Goal: Transaction & Acquisition: Purchase product/service

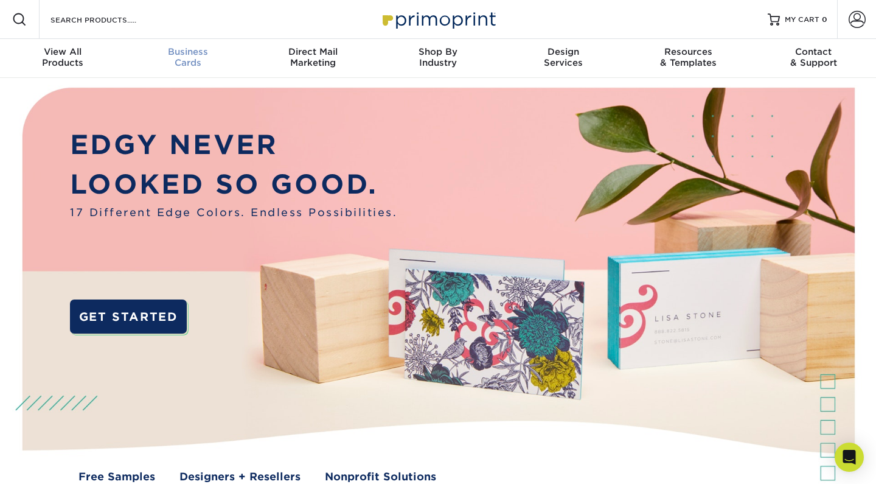
click at [195, 51] on span "Business" at bounding box center [187, 51] width 125 height 11
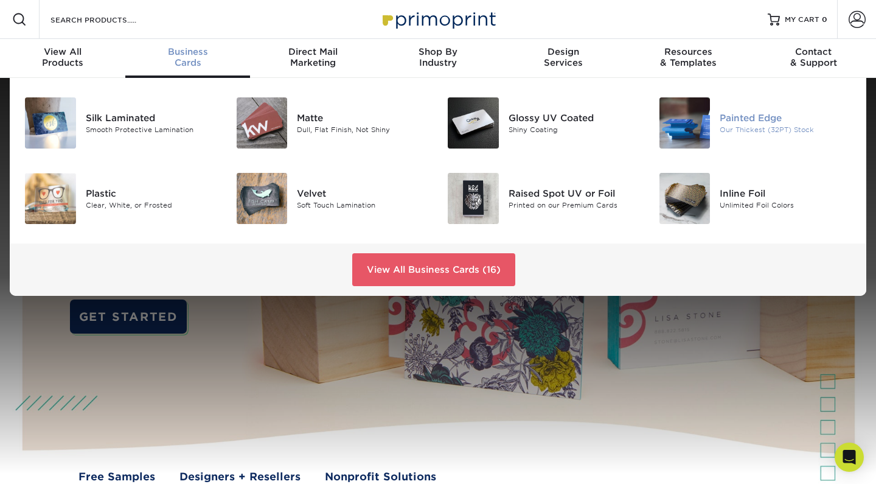
click at [678, 123] on img at bounding box center [684, 122] width 51 height 51
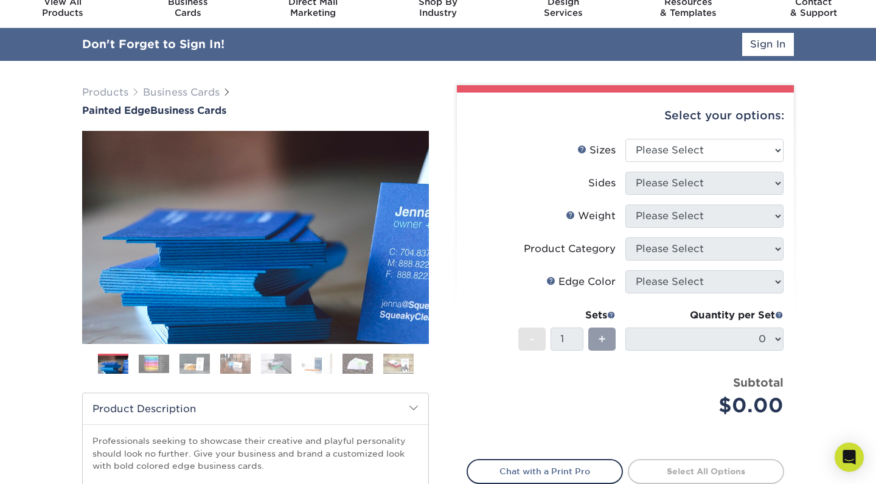
scroll to position [52, 0]
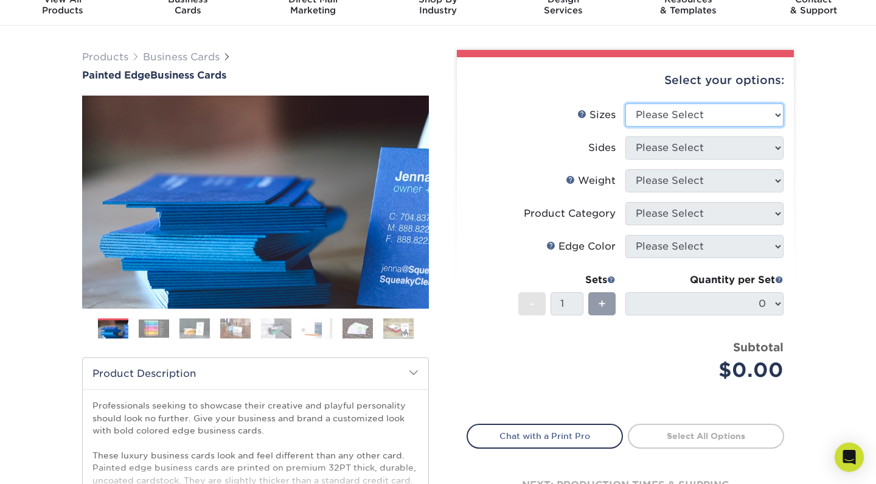
select select "2.00x3.50"
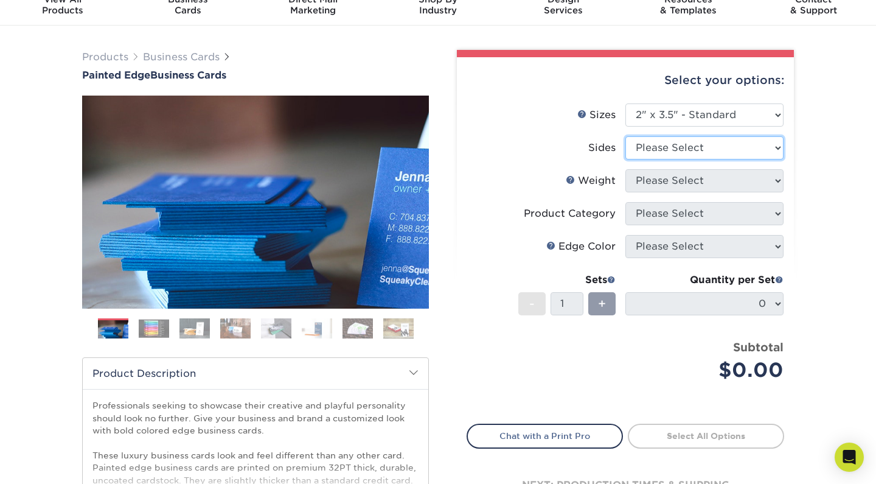
select select "13abbda7-1d64-4f25-8bb2-c179b224825d"
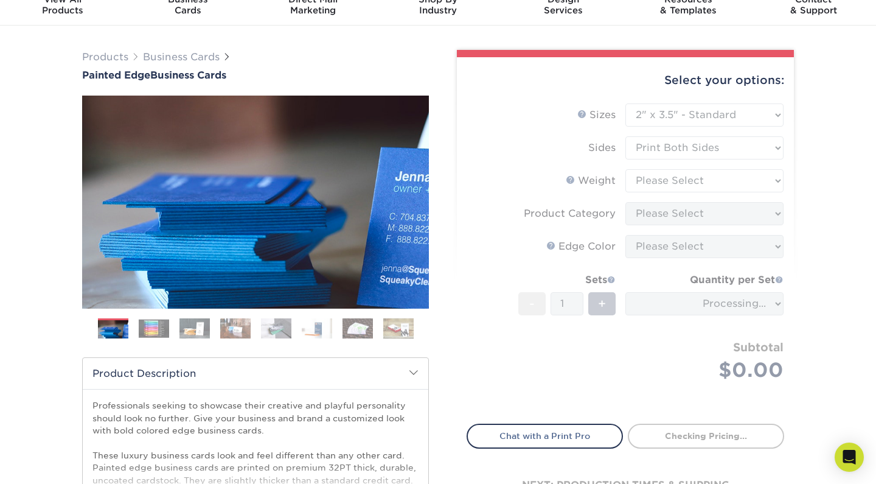
click at [701, 174] on form "Sizes Help Sizes Please Select 2" x 3.5" - Standard 2.125" x 3.375" - European …" at bounding box center [626, 256] width 318 height 306
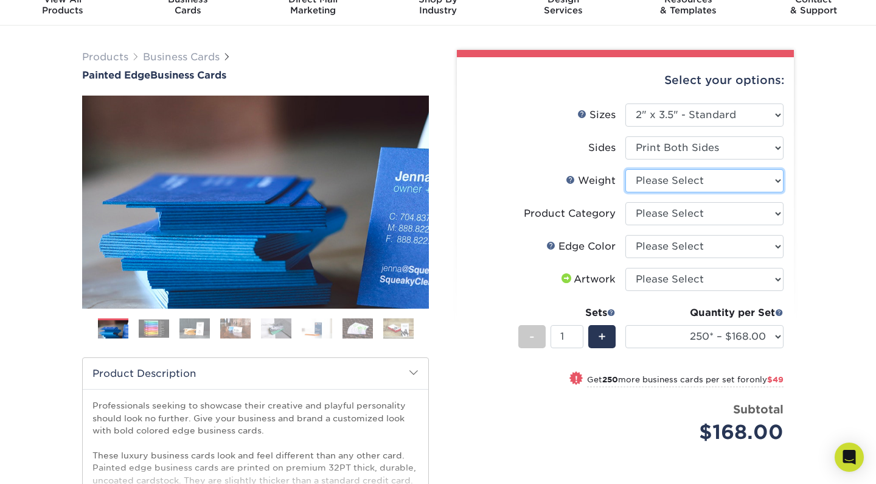
select select "32PTUC"
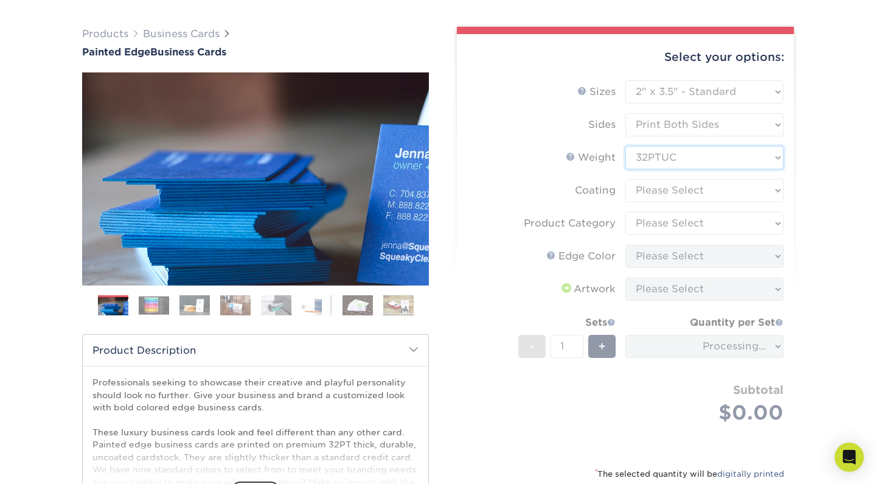
scroll to position [76, 0]
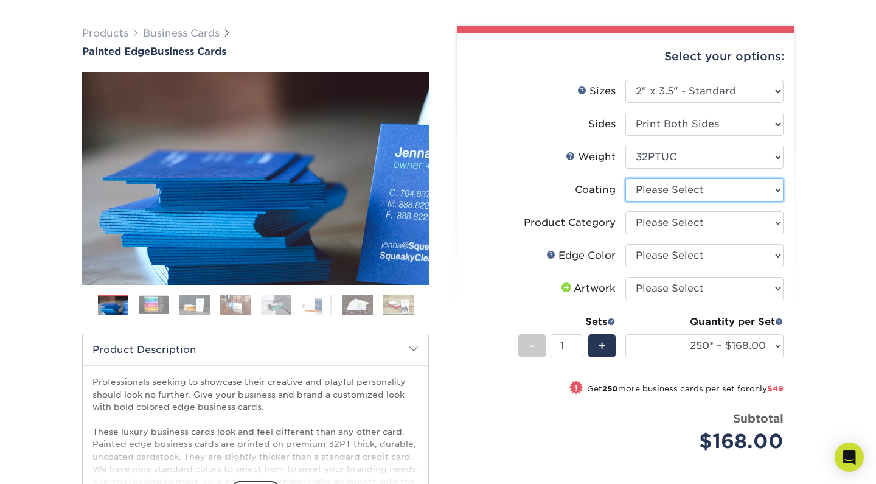
select select "3e7618de-abca-4bda-9f97-8b9129e913d8"
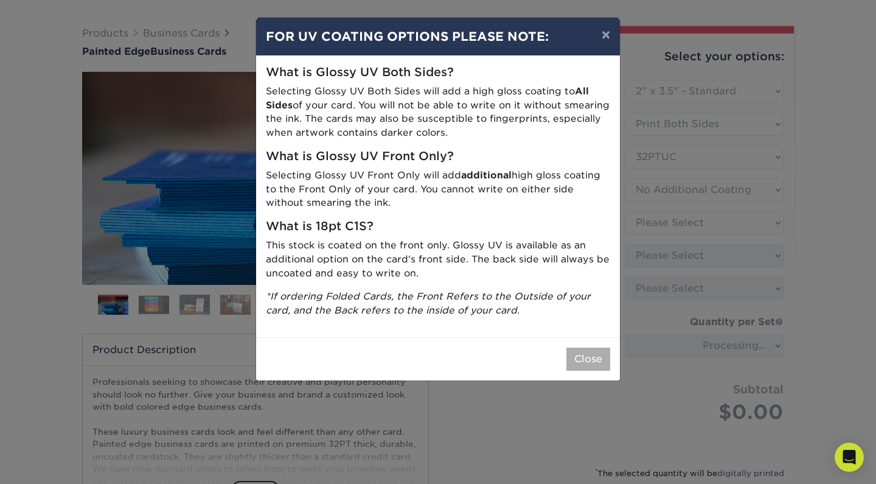
click at [597, 349] on button "Close" at bounding box center [588, 358] width 44 height 23
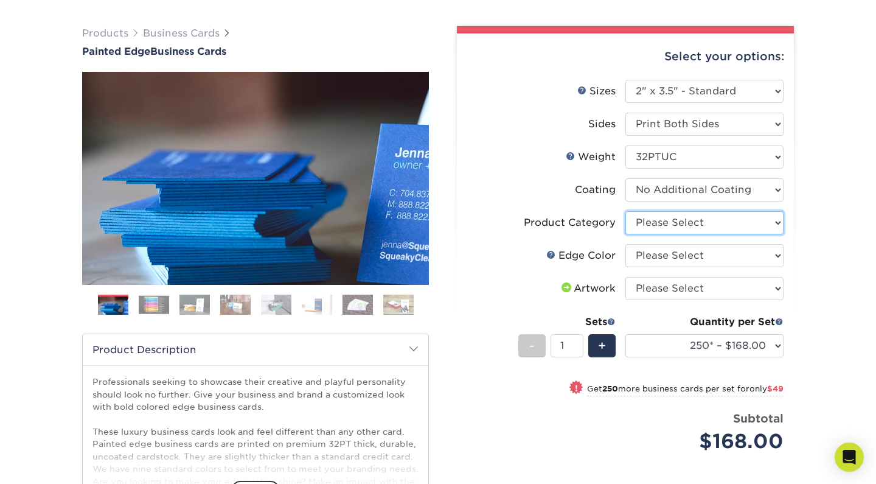
select select "3b5148f1-0588-4f88-a218-97bcfdce65c1"
click at [154, 304] on img at bounding box center [154, 304] width 30 height 19
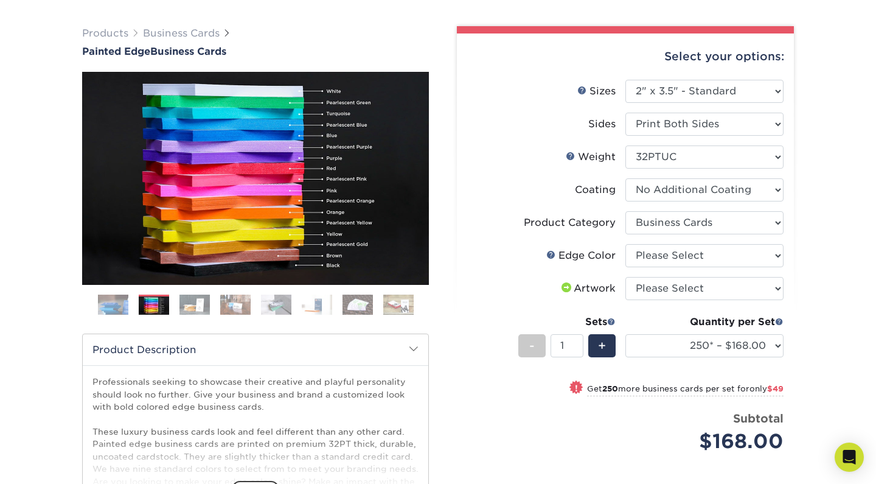
click at [196, 300] on img at bounding box center [194, 304] width 30 height 21
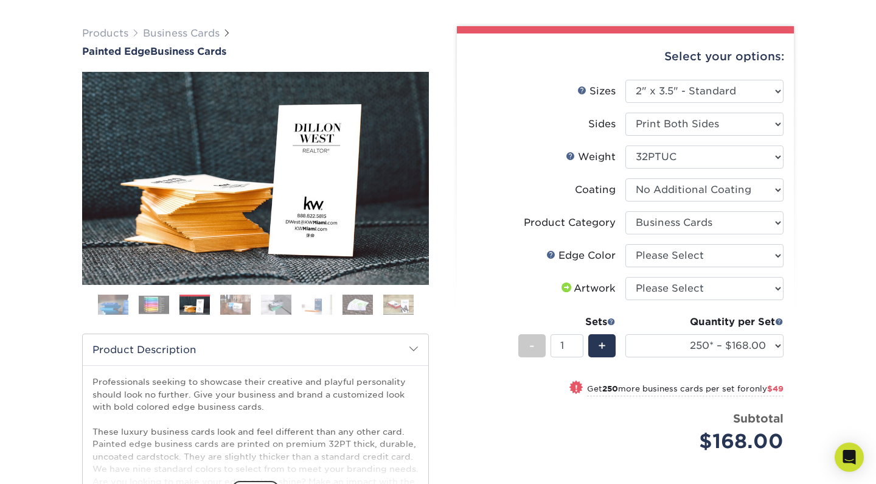
click at [232, 302] on img at bounding box center [235, 304] width 30 height 21
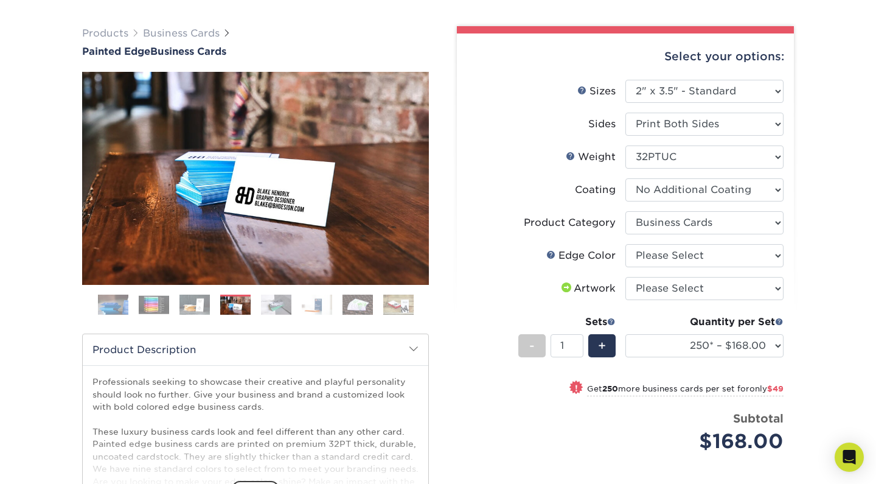
click at [271, 302] on img at bounding box center [276, 304] width 30 height 21
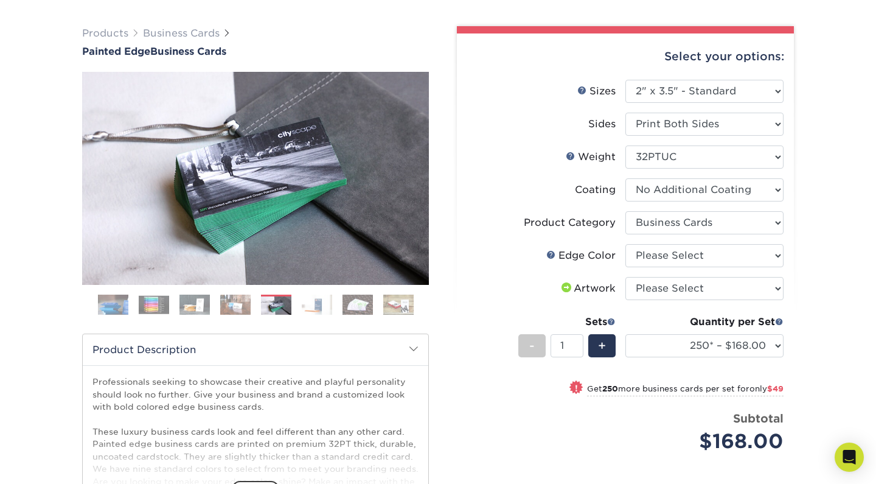
click at [325, 302] on img at bounding box center [317, 304] width 30 height 21
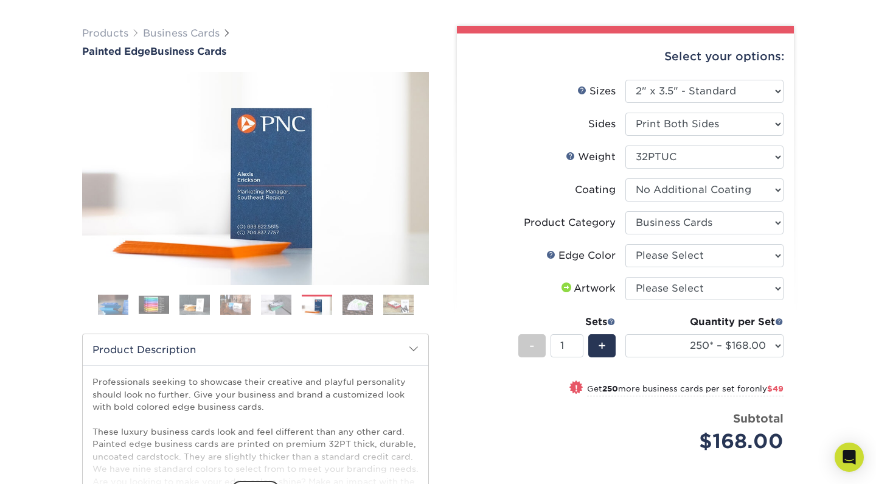
click at [161, 310] on img at bounding box center [154, 304] width 30 height 19
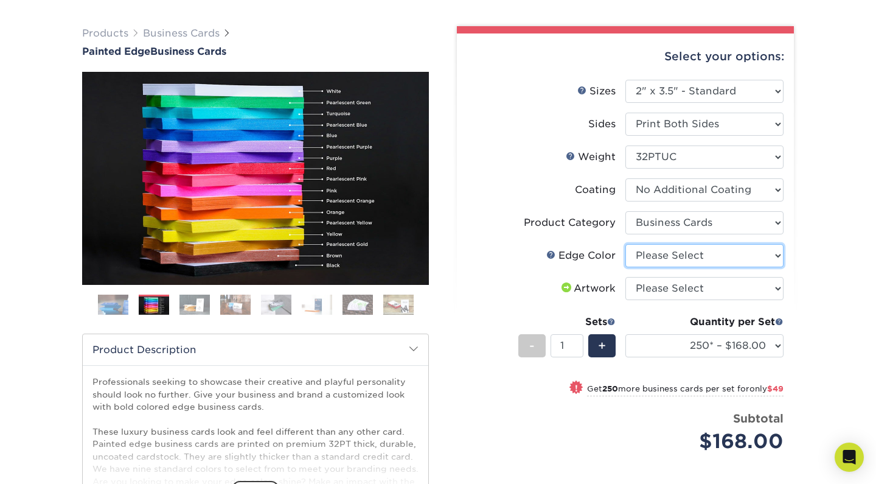
select select "e42633f1-b123-4179-bb8a-cf3a693d9207"
select select "upload"
click at [117, 303] on img at bounding box center [113, 305] width 30 height 30
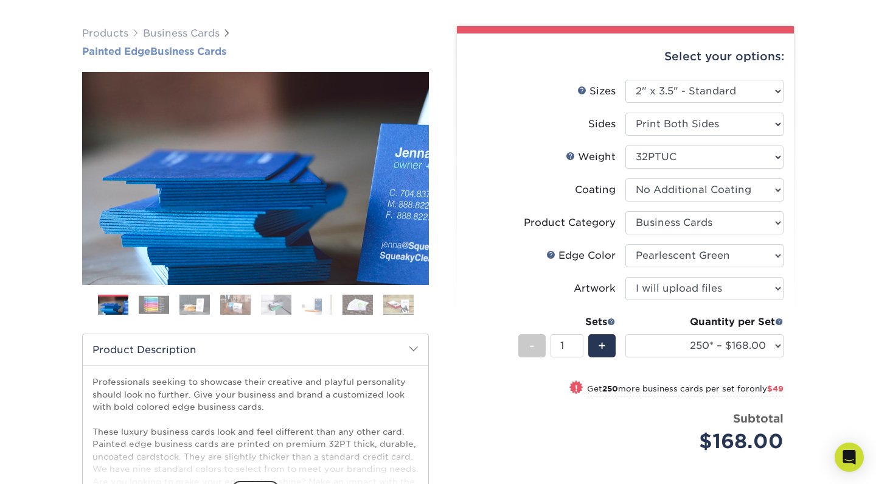
drag, startPoint x: 74, startPoint y: 52, endPoint x: 277, endPoint y: 52, distance: 203.2
click at [277, 52] on div "Products Business Cards Painted Edge Business Cards Previous Next" at bounding box center [255, 319] width 365 height 586
copy h1 "Painted Edge Business Cards"
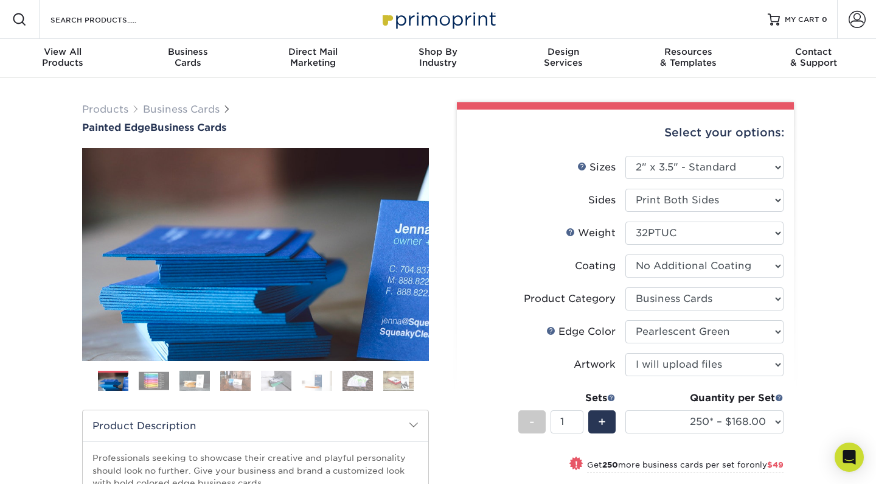
scroll to position [0, 0]
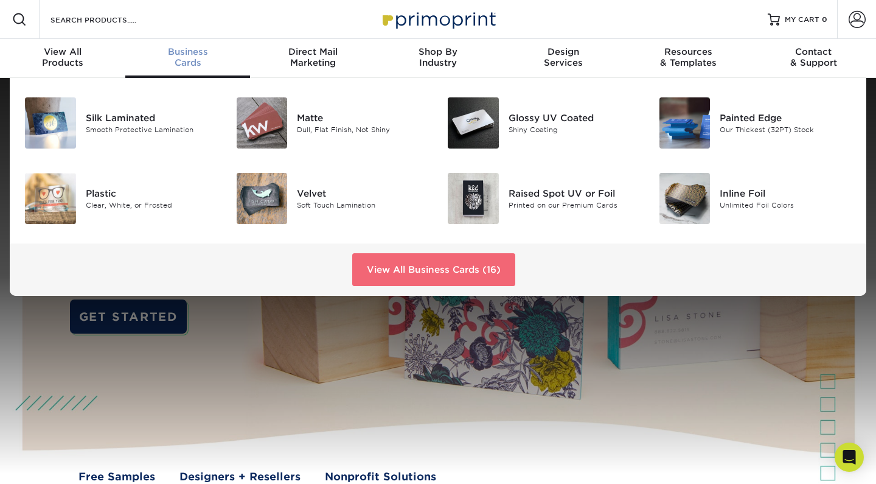
click at [386, 272] on link "View All Business Cards (16)" at bounding box center [433, 269] width 163 height 33
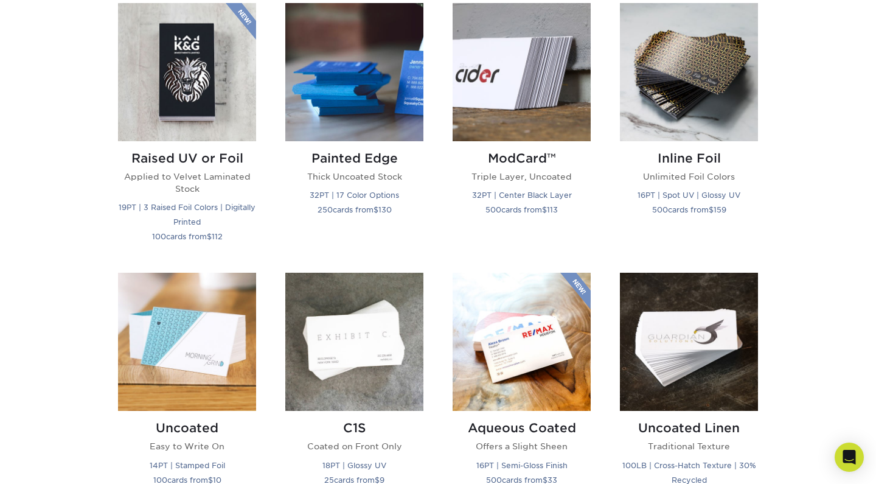
scroll to position [853, 0]
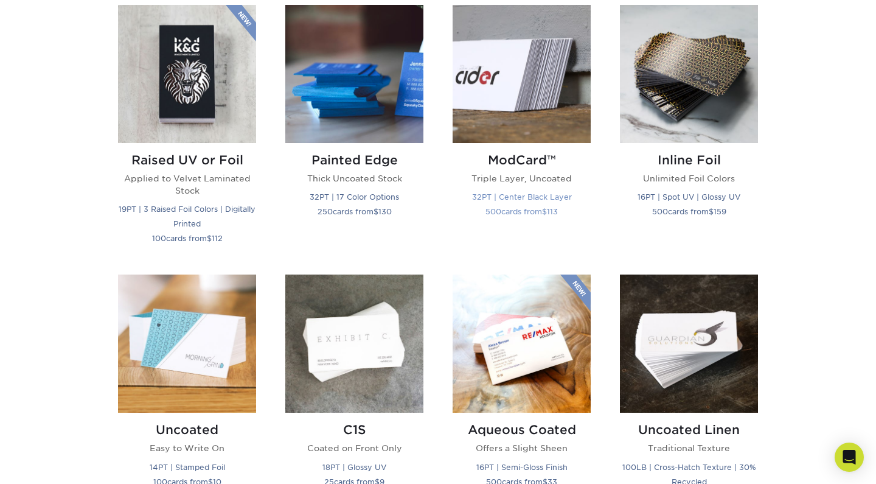
click at [520, 162] on h2 "ModCard™" at bounding box center [522, 160] width 138 height 15
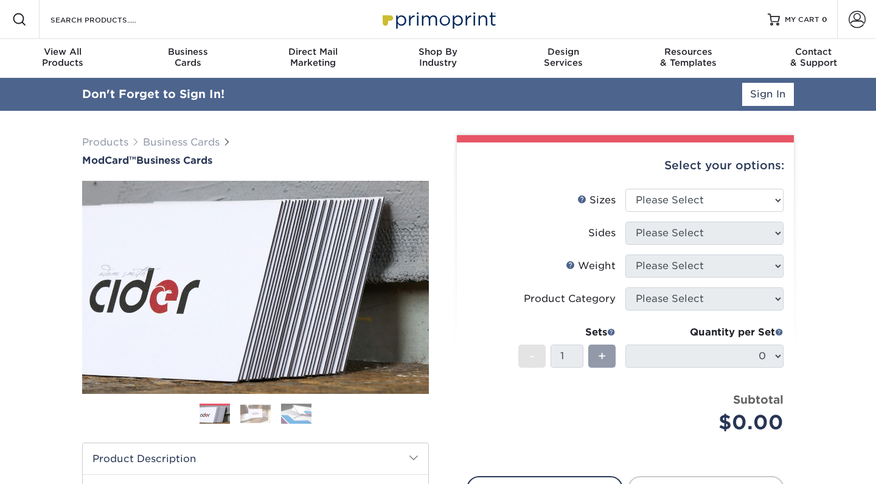
click at [260, 384] on img at bounding box center [255, 287] width 347 height 347
click at [291, 411] on img at bounding box center [296, 413] width 30 height 21
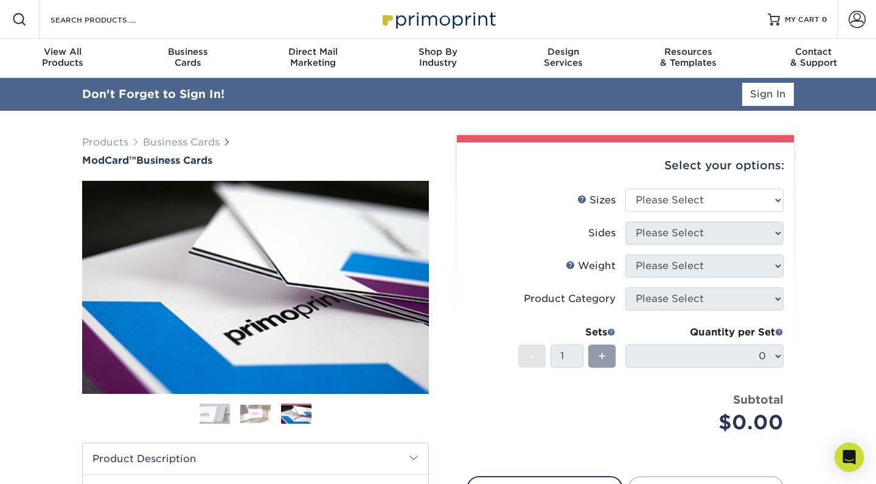
click at [263, 414] on img at bounding box center [255, 413] width 30 height 19
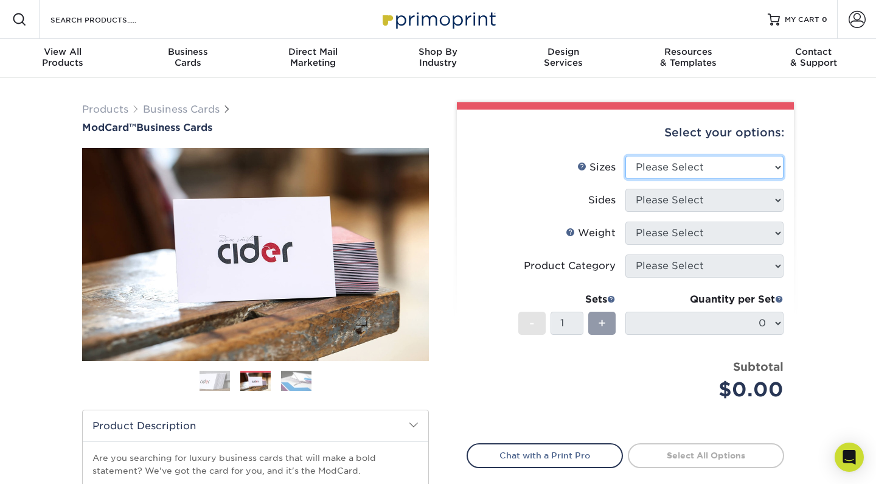
select select "2.00x3.50"
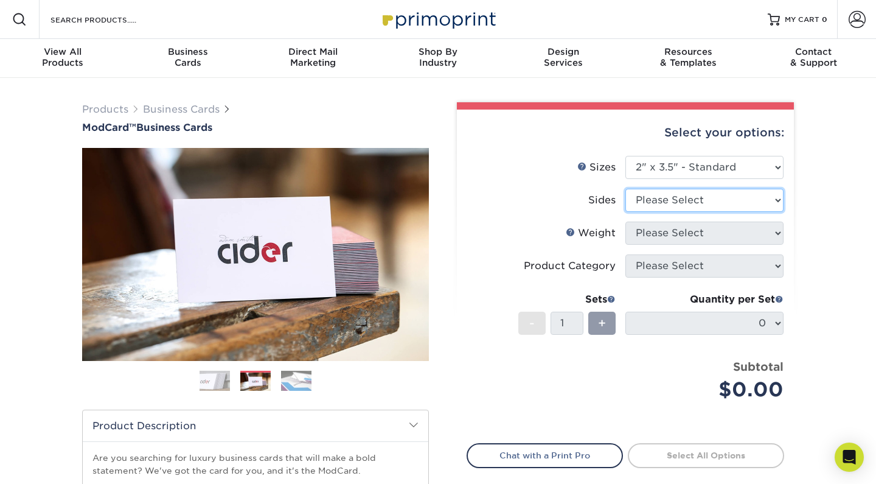
select select "13abbda7-1d64-4f25-8bb2-c179b224825d"
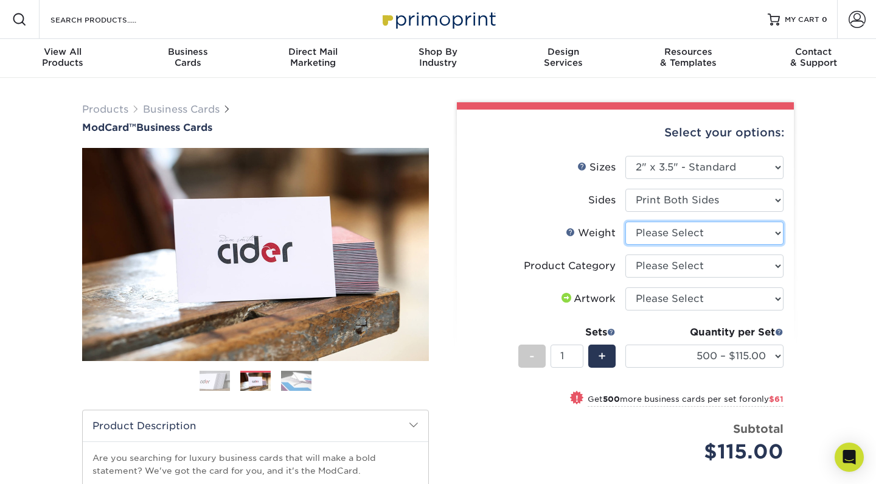
select select "32PTUCBLK"
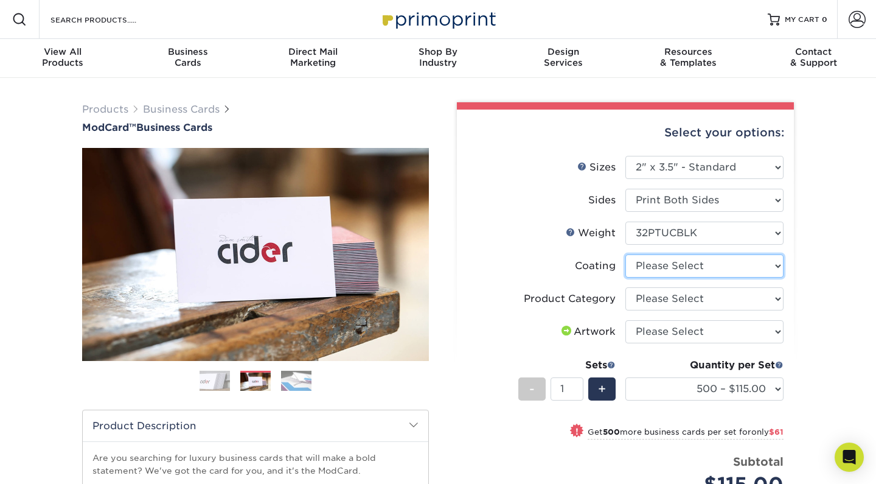
select select "3e7618de-abca-4bda-9f97-8b9129e913d8"
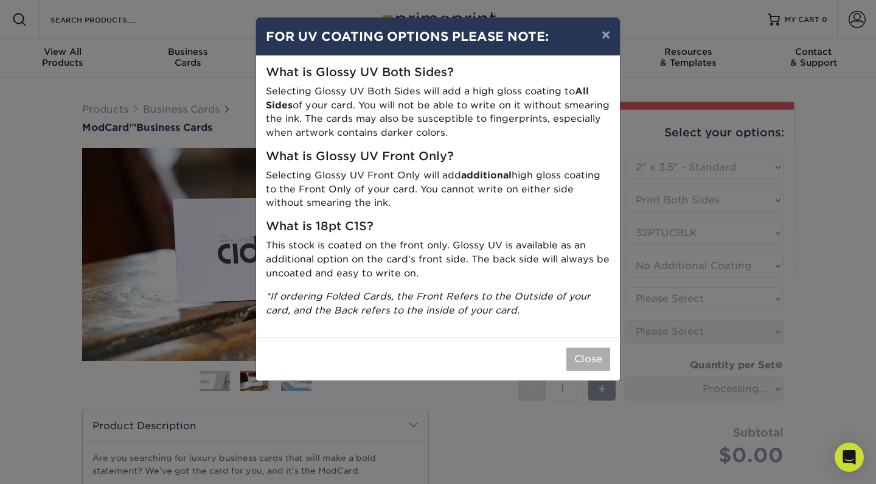
click at [594, 360] on button "Close" at bounding box center [588, 358] width 44 height 23
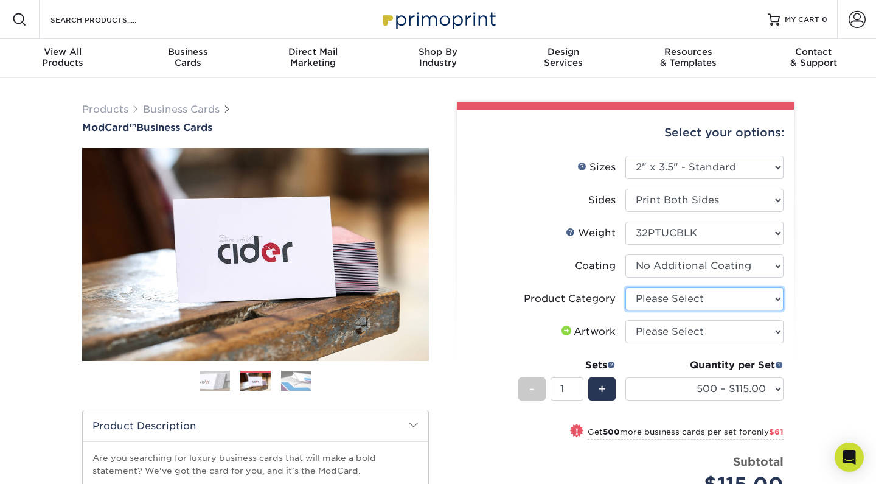
select select "3b5148f1-0588-4f88-a218-97bcfdce65c1"
select select "upload"
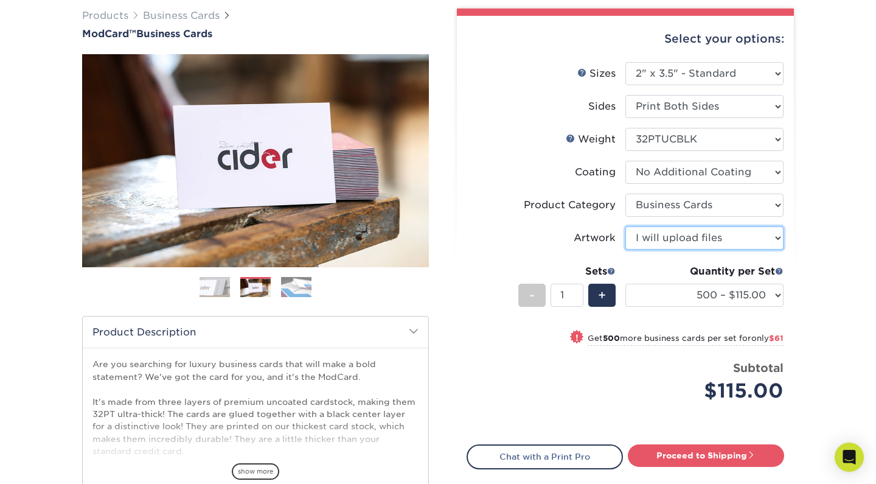
scroll to position [96, 0]
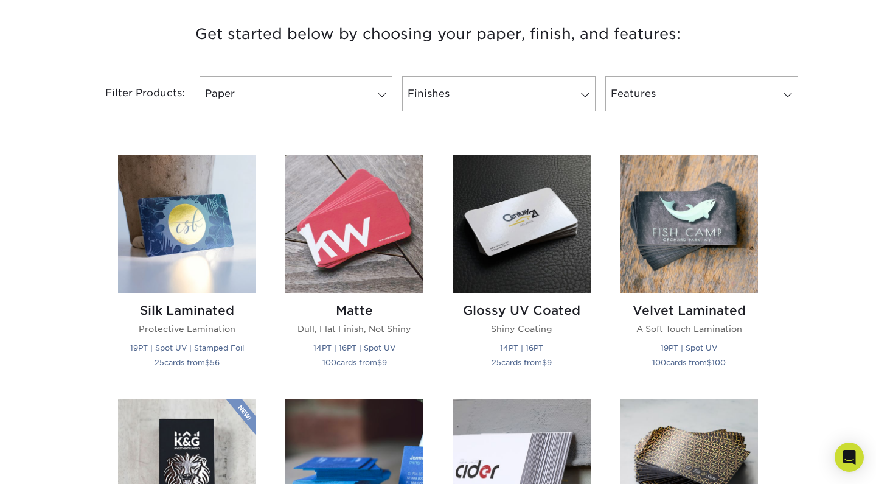
scroll to position [608, 0]
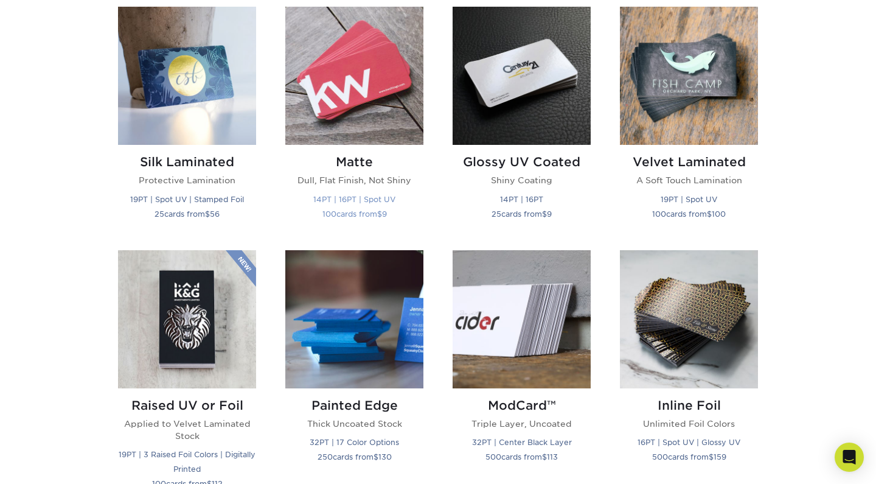
click at [347, 158] on h2 "Matte" at bounding box center [354, 161] width 138 height 15
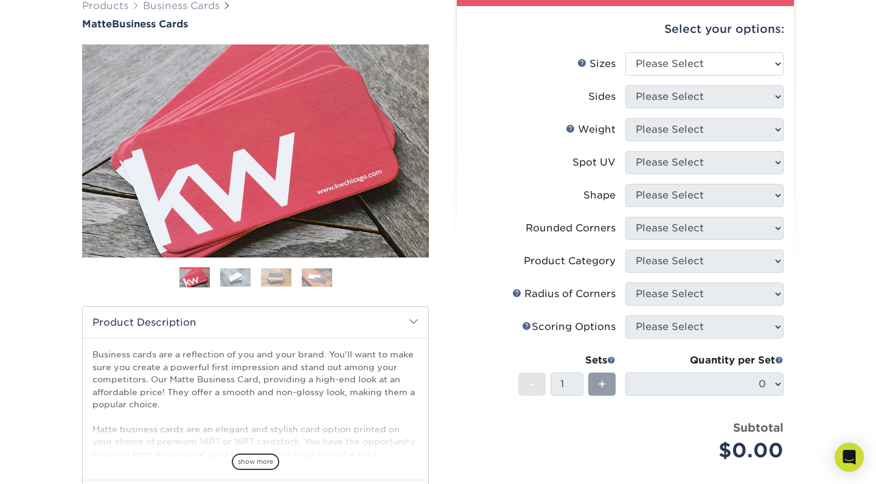
scroll to position [142, 0]
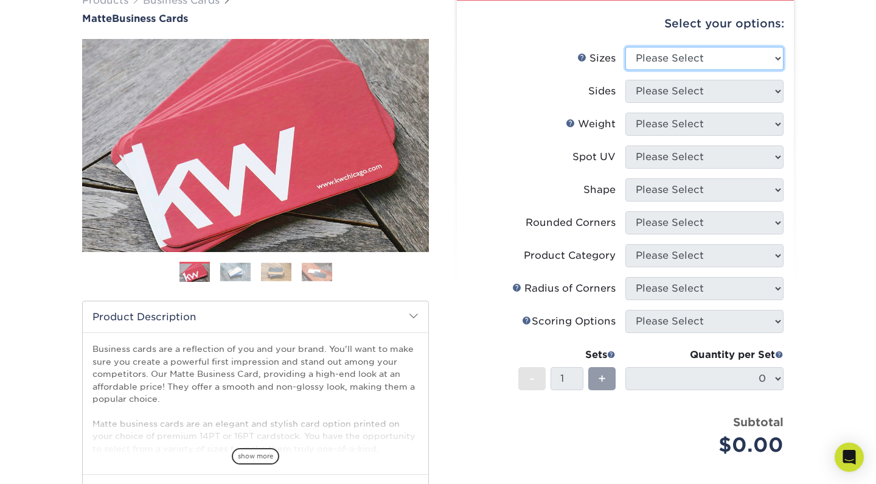
select select "2.00x3.50"
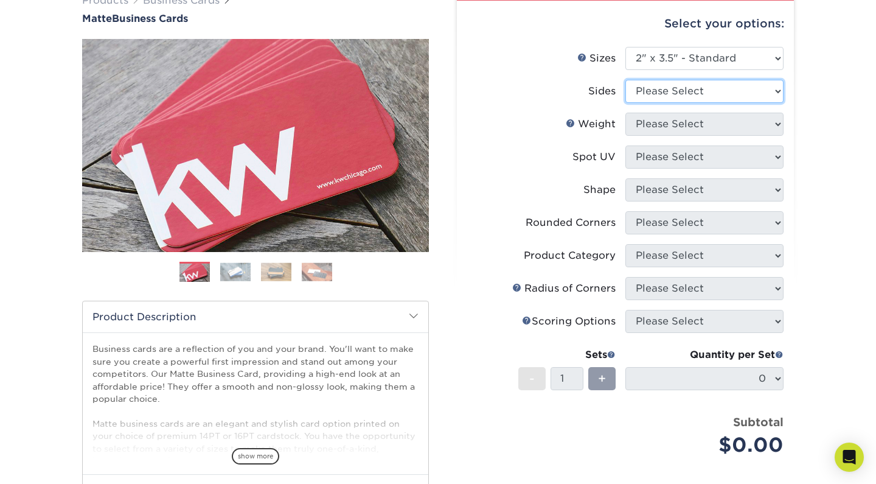
select select "13abbda7-1d64-4f25-8bb2-c179b224825d"
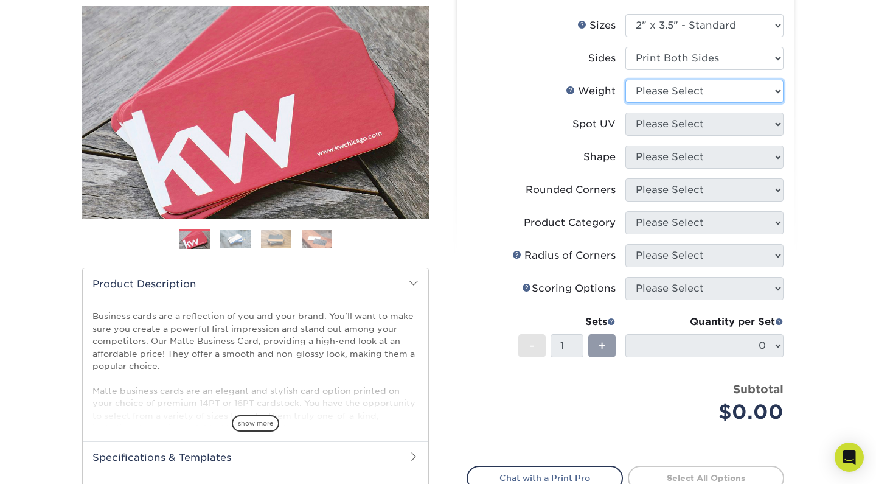
select select "16PT"
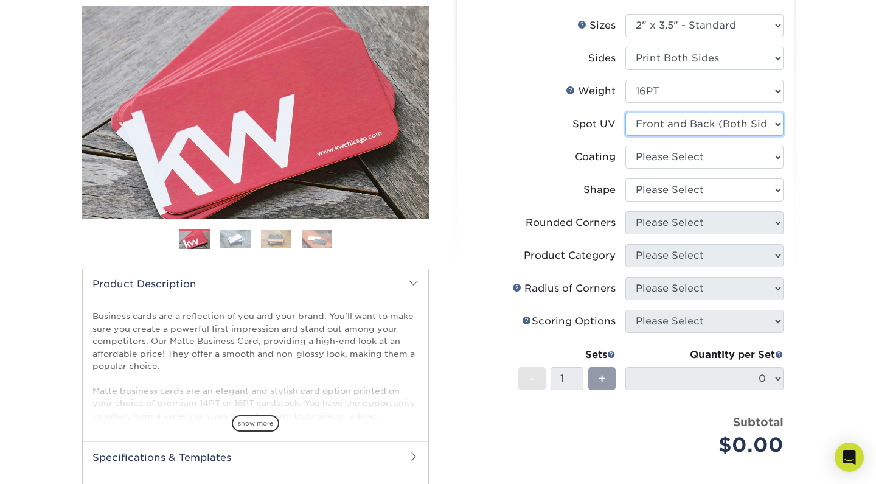
select select "3"
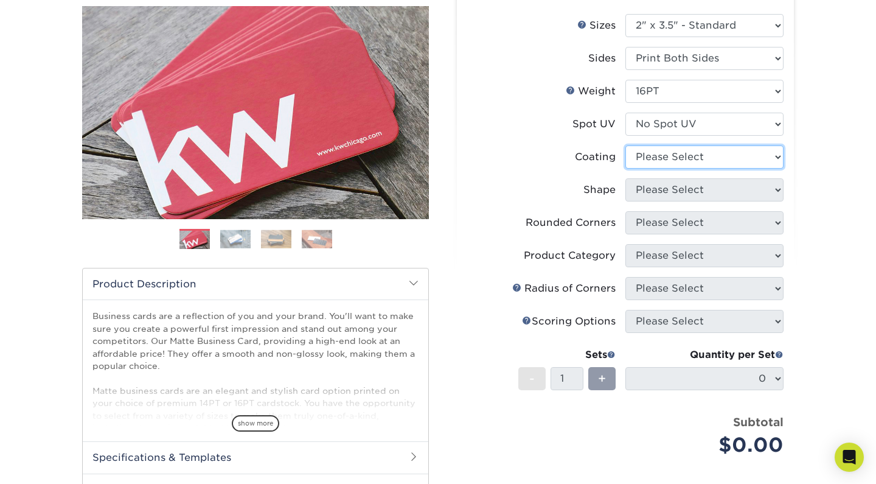
select select "121bb7b5-3b4d-429f-bd8d-bbf80e953313"
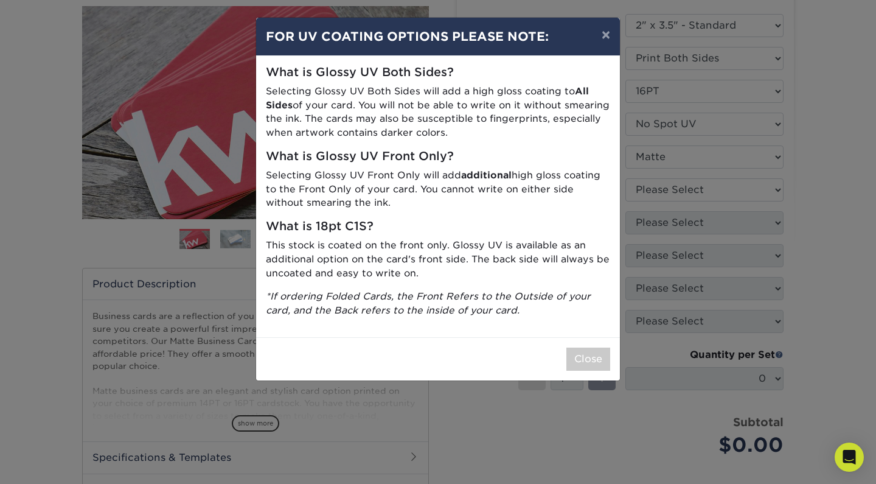
click at [667, 181] on div "× FOR UV COATING OPTIONS PLEASE NOTE: What is Glossy UV Both Sides? Selecting G…" at bounding box center [438, 242] width 876 height 484
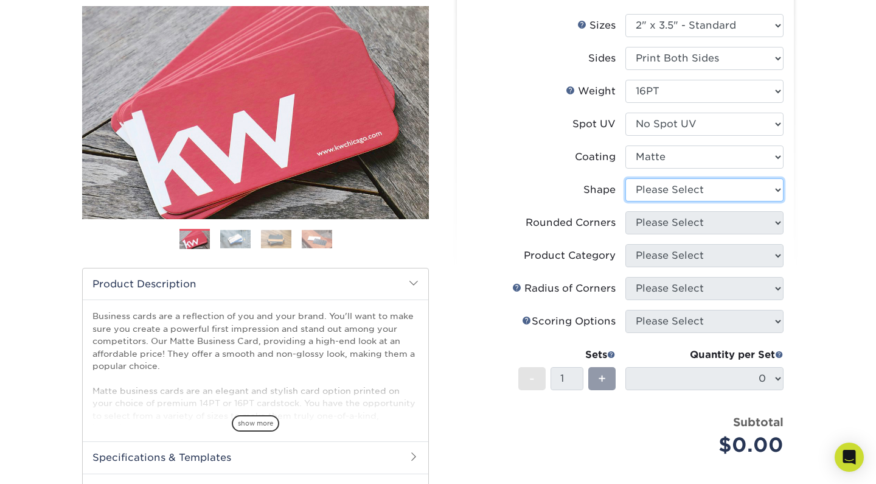
select select "standard"
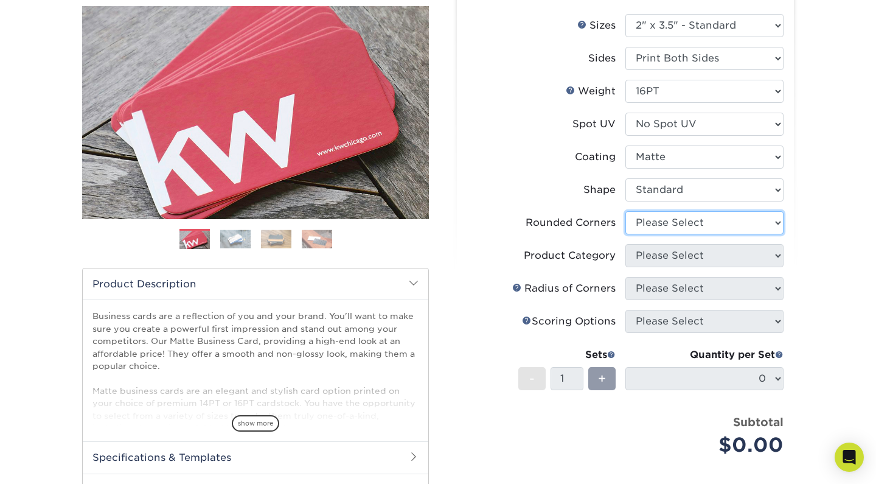
select select "0"
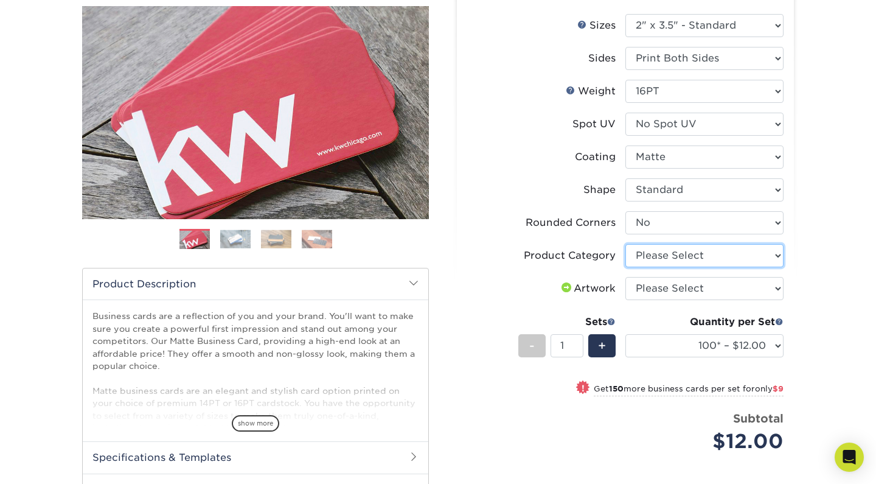
select select "3b5148f1-0588-4f88-a218-97bcfdce65c1"
select select "upload"
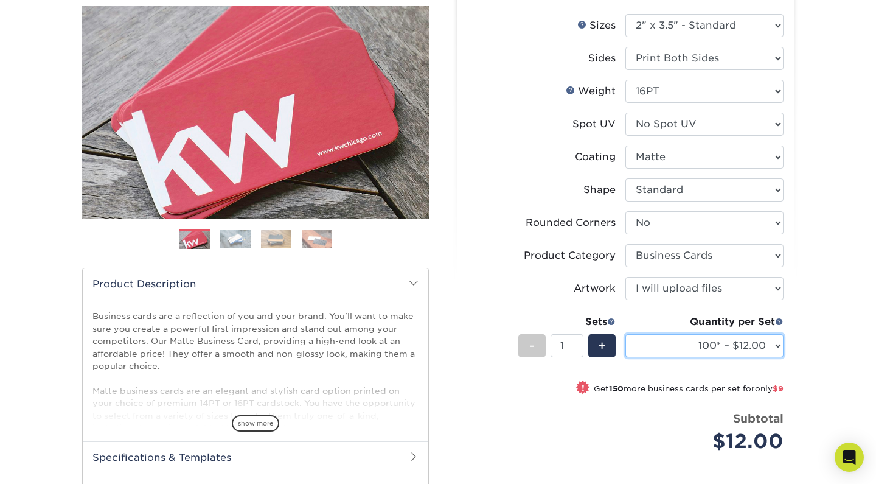
select select "250* – $21.00"
click at [420, 102] on link "Next" at bounding box center [410, 112] width 24 height 24
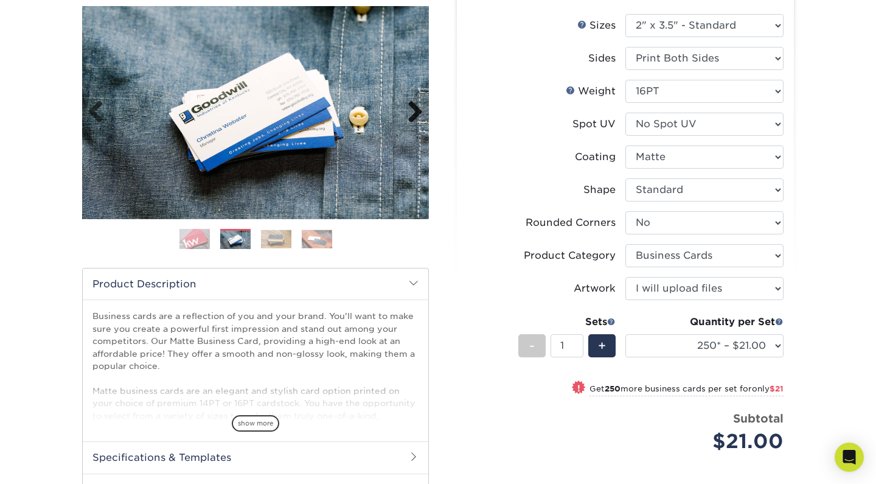
click at [420, 102] on link "Next" at bounding box center [410, 112] width 24 height 24
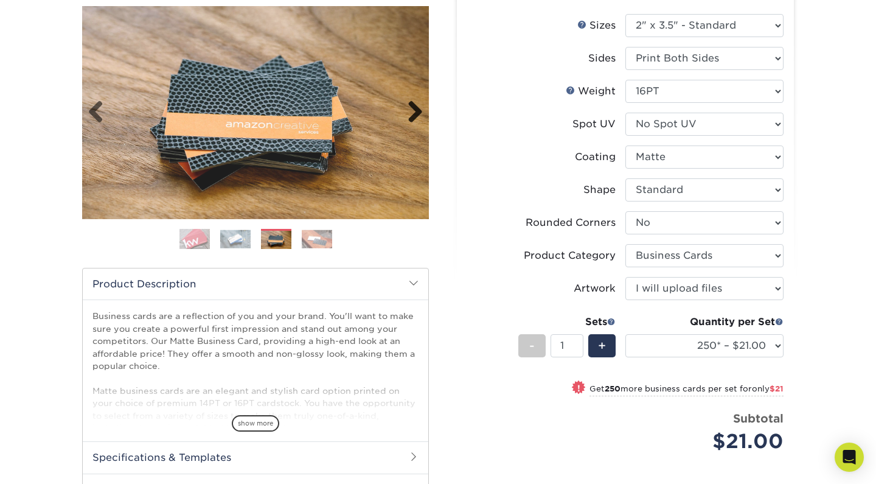
click at [420, 102] on link "Next" at bounding box center [410, 112] width 24 height 24
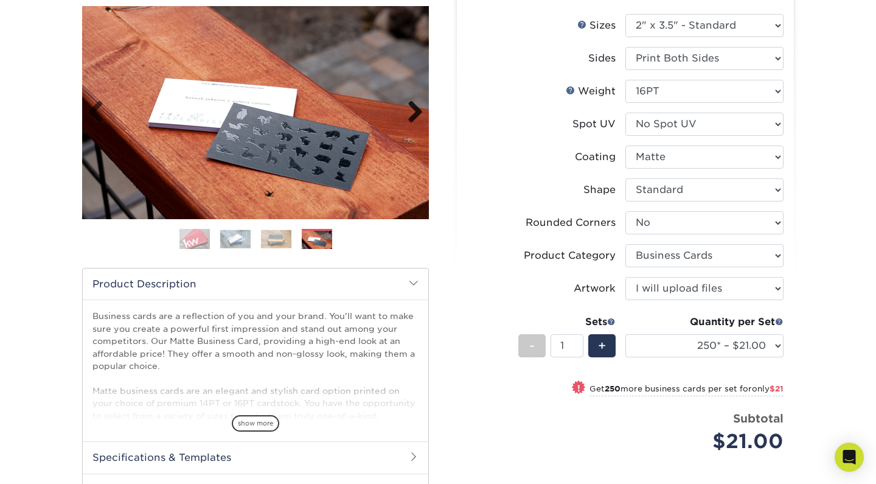
click at [420, 102] on link "Next" at bounding box center [410, 112] width 24 height 24
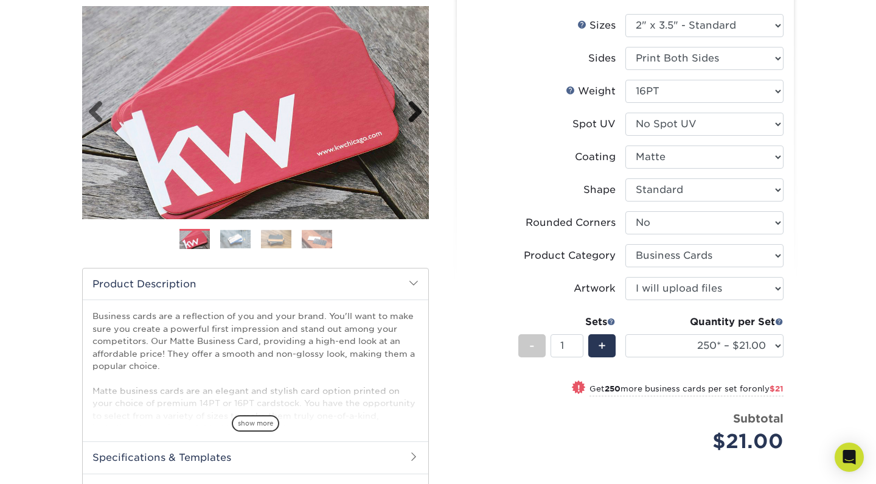
click at [420, 102] on link "Next" at bounding box center [410, 112] width 24 height 24
